Goal: Task Accomplishment & Management: Complete application form

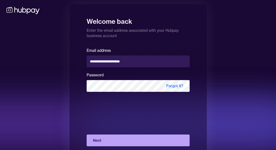
click at [116, 141] on button "Next" at bounding box center [137, 141] width 103 height 12
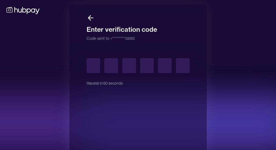
click at [91, 69] on input "text" at bounding box center [93, 65] width 14 height 15
type input "*"
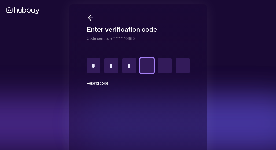
type input "*"
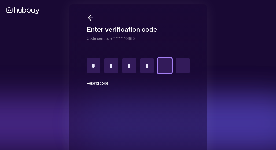
type input "*"
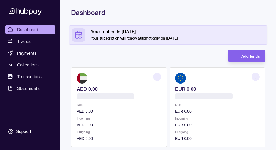
scroll to position [21, 0]
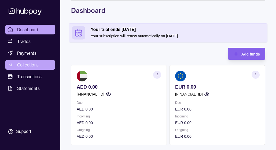
click at [39, 66] on link "Collections" at bounding box center [30, 65] width 50 height 10
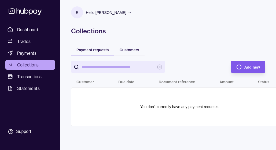
click at [237, 64] on div "Add new" at bounding box center [244, 67] width 32 height 12
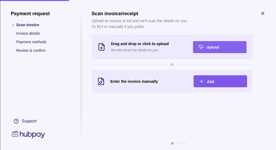
click at [213, 79] on div "Add" at bounding box center [223, 81] width 35 height 6
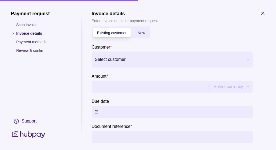
scroll to position [7, 0]
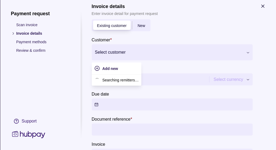
click at [141, 49] on div at bounding box center [169, 52] width 148 height 7
click at [118, 68] on div "Add new" at bounding box center [116, 68] width 29 height 6
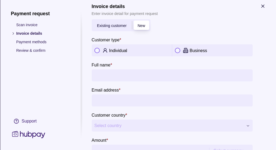
click at [123, 52] on p "Individual" at bounding box center [118, 50] width 18 height 5
click at [114, 75] on input "Full name *" at bounding box center [171, 76] width 155 height 12
type input "**********"
click at [138, 65] on section "**********" at bounding box center [171, 72] width 161 height 20
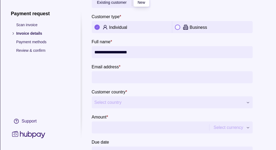
click at [125, 75] on input "Email address *" at bounding box center [171, 77] width 155 height 12
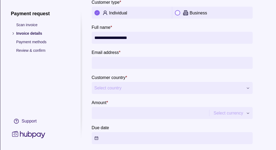
scroll to position [46, 0]
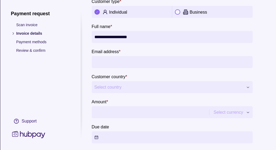
click at [145, 52] on section "Email address *" at bounding box center [171, 58] width 161 height 20
click at [134, 64] on input "Email address *" at bounding box center [171, 62] width 155 height 12
click at [152, 62] on input "Email address *" at bounding box center [171, 62] width 155 height 12
type input "**********"
click at [147, 92] on button "Select country" at bounding box center [171, 87] width 161 height 12
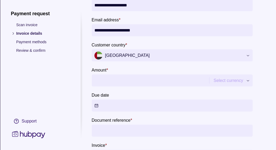
scroll to position [80, 0]
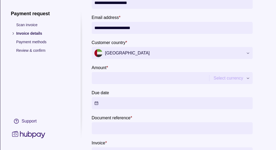
click at [136, 77] on input "Amount *" at bounding box center [149, 78] width 111 height 12
type input "*"
click at [111, 90] on section "Due date" at bounding box center [171, 100] width 161 height 20
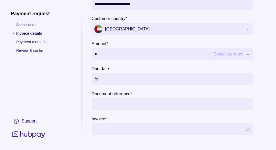
click at [128, 78] on button "Due date" at bounding box center [171, 79] width 161 height 12
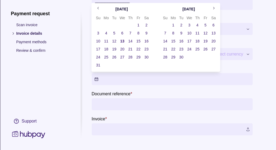
click at [139, 41] on button "15" at bounding box center [137, 40] width 7 height 7
click at [153, 92] on section "Document reference *" at bounding box center [171, 101] width 161 height 20
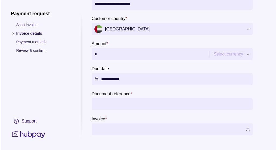
click at [144, 107] on input "Document reference *" at bounding box center [171, 105] width 155 height 12
type input "*"
type input "****"
click at [144, 130] on label at bounding box center [171, 130] width 161 height 12
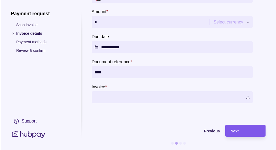
click at [255, 131] on div "Next" at bounding box center [244, 131] width 29 height 6
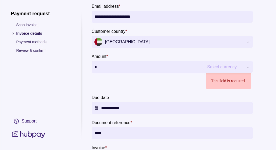
scroll to position [95, 0]
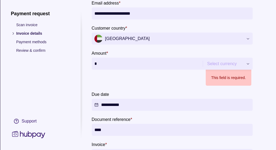
click at [243, 150] on div "**********" at bounding box center [138, 150] width 276 height 0
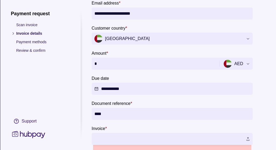
type input "****"
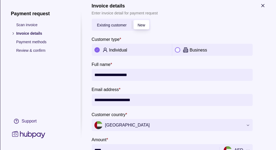
scroll to position [152, 0]
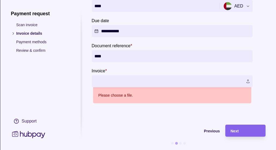
click at [156, 81] on label at bounding box center [171, 82] width 161 height 12
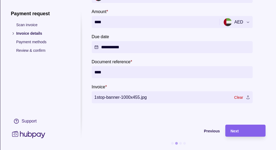
scroll to position [136, 0]
click at [239, 130] on div "Next" at bounding box center [244, 131] width 29 height 6
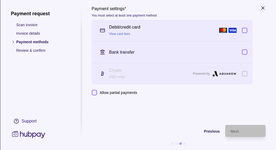
scroll to position [0, 0]
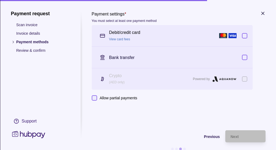
click at [152, 126] on section "Payment settings * You must select at least one payment method Debit/credit car…" at bounding box center [178, 83] width 174 height 145
click at [121, 59] on p "Bank transfer" at bounding box center [121, 57] width 25 height 5
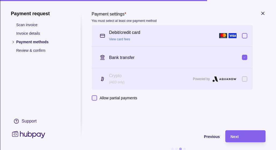
click at [121, 59] on p "Bank transfer" at bounding box center [121, 57] width 25 height 5
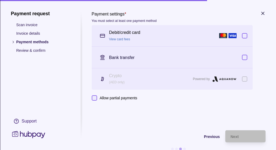
click at [106, 81] on section at bounding box center [102, 79] width 11 height 11
click at [217, 77] on icon at bounding box center [224, 79] width 24 height 7
click at [95, 97] on button "Allow partial payments" at bounding box center [93, 98] width 5 height 5
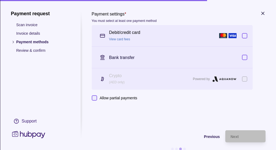
click at [121, 77] on p "Crypto" at bounding box center [149, 76] width 81 height 6
click at [231, 81] on icon at bounding box center [224, 79] width 24 height 7
click at [223, 79] on icon at bounding box center [224, 79] width 24 height 7
click at [223, 79] on icon at bounding box center [222, 79] width 2 height 2
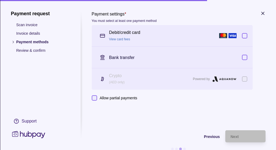
click at [223, 79] on icon at bounding box center [222, 79] width 2 height 2
click at [243, 37] on button "button" at bounding box center [243, 35] width 5 height 5
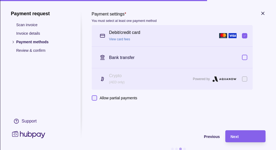
click at [243, 37] on button "button" at bounding box center [243, 35] width 5 height 5
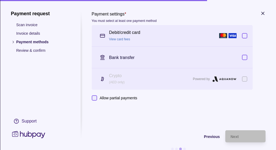
click at [244, 38] on button "button" at bounding box center [243, 35] width 5 height 5
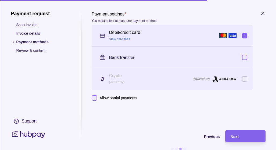
click at [244, 36] on button "button" at bounding box center [243, 35] width 5 height 5
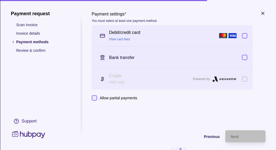
click at [176, 84] on p "(AED only)" at bounding box center [149, 83] width 81 height 6
click at [118, 78] on p "Crypto" at bounding box center [149, 76] width 81 height 6
click at [104, 73] on div "Crypto (AED only) Powered by" at bounding box center [169, 79] width 145 height 12
click at [97, 97] on label "Allow partial payments" at bounding box center [117, 98] width 40 height 6
click at [97, 97] on button "Allow partial payments" at bounding box center [93, 98] width 5 height 5
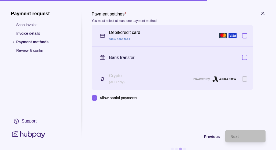
click at [95, 97] on button "Allow partial payments" at bounding box center [93, 98] width 5 height 5
click at [117, 77] on p "Crypto" at bounding box center [149, 76] width 81 height 6
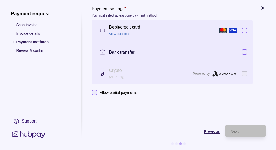
click at [205, 133] on div "Previous" at bounding box center [155, 131] width 128 height 6
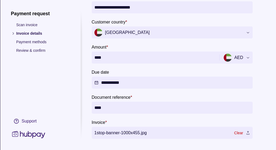
scroll to position [97, 0]
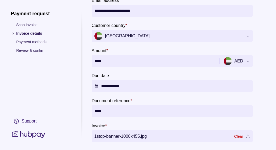
click at [145, 70] on section "**********" at bounding box center [171, 35] width 161 height 213
click at [148, 58] on input "****" at bounding box center [154, 61] width 121 height 12
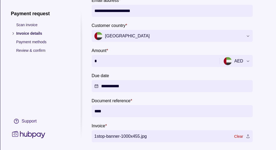
type input "*"
click at [144, 70] on section "**********" at bounding box center [171, 35] width 161 height 213
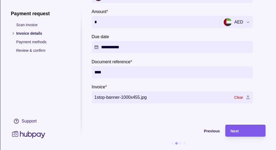
click at [241, 132] on div "Next" at bounding box center [244, 131] width 29 height 6
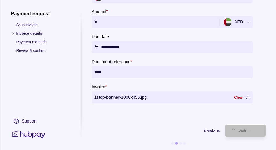
scroll to position [5, 0]
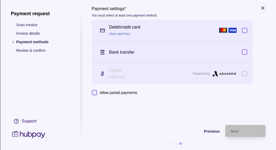
click at [228, 74] on icon at bounding box center [224, 74] width 24 height 7
click at [219, 72] on icon at bounding box center [224, 74] width 24 height 7
click at [148, 71] on p "Crypto" at bounding box center [149, 71] width 81 height 6
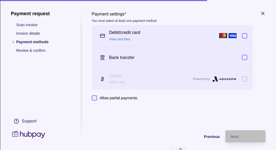
click at [128, 56] on p "Bank transfer" at bounding box center [121, 57] width 25 height 5
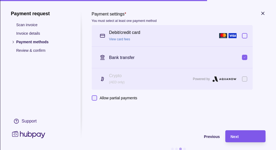
click at [233, 135] on span "Next" at bounding box center [234, 137] width 8 height 4
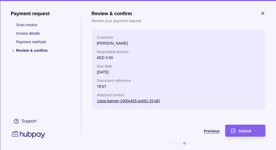
click at [210, 131] on span "Previous" at bounding box center [211, 131] width 16 height 4
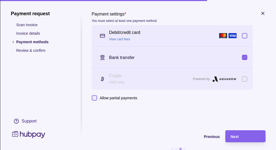
click at [247, 36] on div "Debit/credit card View card fees" at bounding box center [171, 35] width 161 height 21
click at [220, 82] on icon at bounding box center [224, 79] width 24 height 7
click at [201, 80] on p "Powered by" at bounding box center [200, 79] width 17 height 6
click at [108, 84] on div "Crypto (AED only) Powered by" at bounding box center [169, 79] width 145 height 12
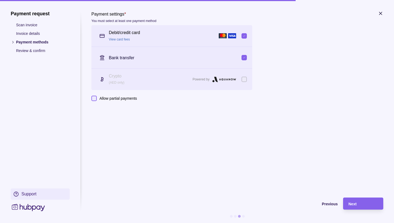
click at [22, 150] on div "Support" at bounding box center [28, 194] width 15 height 6
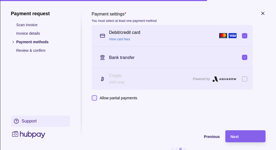
click at [33, 122] on div "Support" at bounding box center [28, 122] width 15 height 6
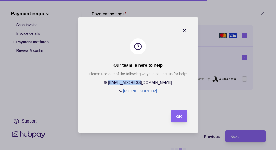
drag, startPoint x: 156, startPoint y: 82, endPoint x: 125, endPoint y: 84, distance: 31.6
click at [125, 84] on div "Please use one of the following ways to contact us for help: [EMAIL_ADDRESS][DO…" at bounding box center [138, 82] width 98 height 23
copy link "[EMAIL_ADDRESS][DOMAIN_NAME]"
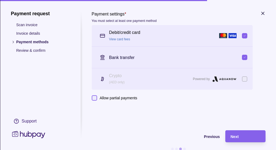
click at [32, 96] on div "Payment request Scan invoice Invoice details Payment methods Review & confirm S…" at bounding box center [40, 75] width 59 height 129
click at [73, 103] on section "Payment request Scan invoice Invoice details Payment methods Review & confirm S…" at bounding box center [138, 83] width 254 height 145
click at [212, 136] on span "Previous" at bounding box center [211, 137] width 16 height 4
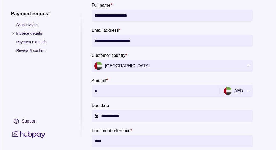
scroll to position [136, 0]
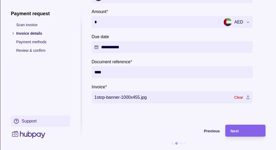
click at [27, 123] on div "Support" at bounding box center [28, 122] width 15 height 6
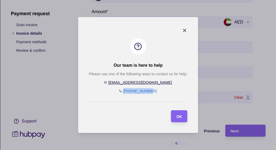
drag, startPoint x: 157, startPoint y: 92, endPoint x: 117, endPoint y: 93, distance: 39.6
click at [117, 93] on div "Please use one of the following ways to contact us for help: [EMAIL_ADDRESS][DO…" at bounding box center [138, 82] width 98 height 23
drag, startPoint x: 153, startPoint y: 91, endPoint x: 120, endPoint y: 92, distance: 32.9
click at [120, 92] on div "Please use one of the following ways to contact us for help: [EMAIL_ADDRESS][DO…" at bounding box center [138, 82] width 98 height 23
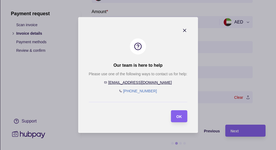
click at [96, 100] on div at bounding box center [138, 102] width 98 height 11
click at [181, 119] on div "OK" at bounding box center [179, 117] width 6 height 6
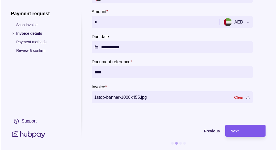
click at [241, 131] on div "Next" at bounding box center [244, 131] width 29 height 6
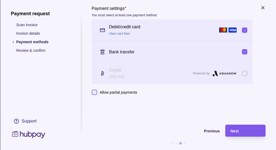
scroll to position [5, 0]
click at [224, 73] on icon at bounding box center [225, 74] width 2 height 2
drag, startPoint x: 178, startPoint y: 75, endPoint x: 250, endPoint y: 76, distance: 71.8
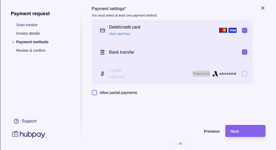
click at [250, 76] on div "Crypto (AED only) Powered by" at bounding box center [171, 73] width 161 height 21
click at [191, 93] on section "Payment settings * You must select at least one payment method Debit/credit car…" at bounding box center [171, 50] width 161 height 90
